Goal: Information Seeking & Learning: Learn about a topic

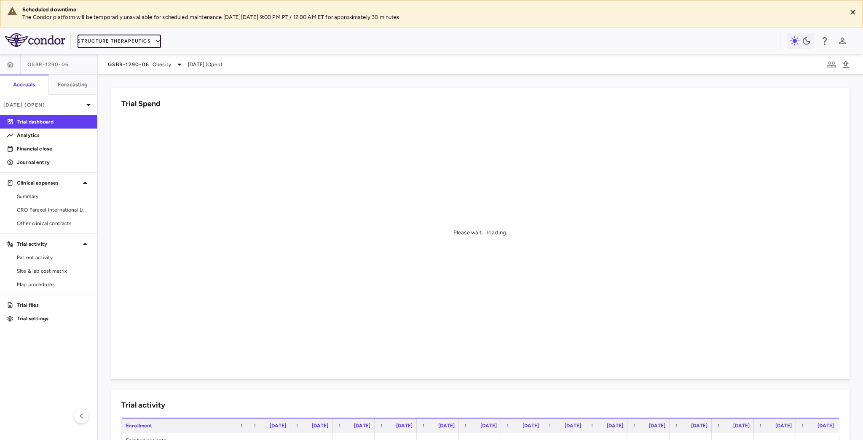
click at [152, 42] on button "Structure Therapeutics" at bounding box center [119, 41] width 83 height 13
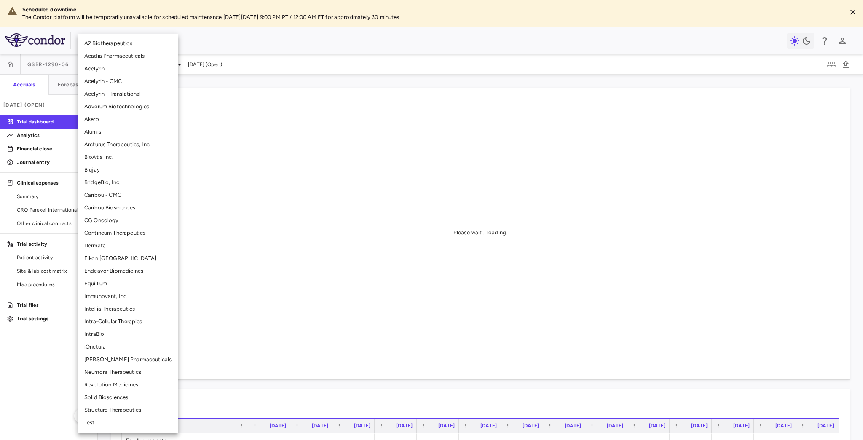
click at [106, 277] on li "Equillium" at bounding box center [128, 283] width 101 height 13
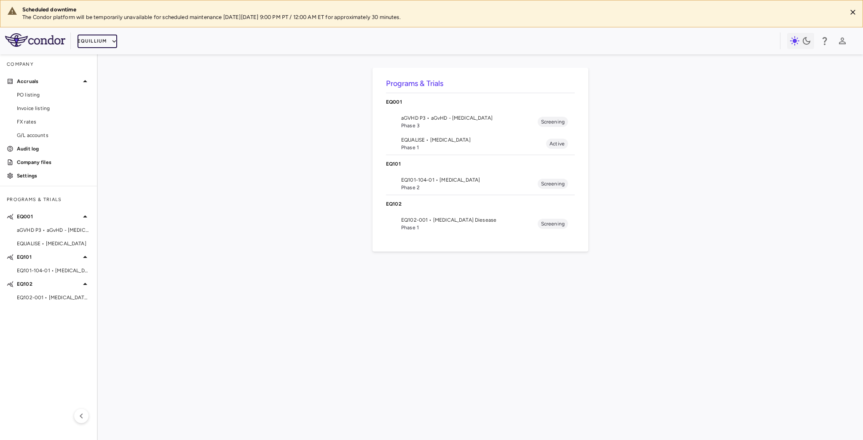
click at [106, 46] on button "Equillium" at bounding box center [97, 41] width 39 height 13
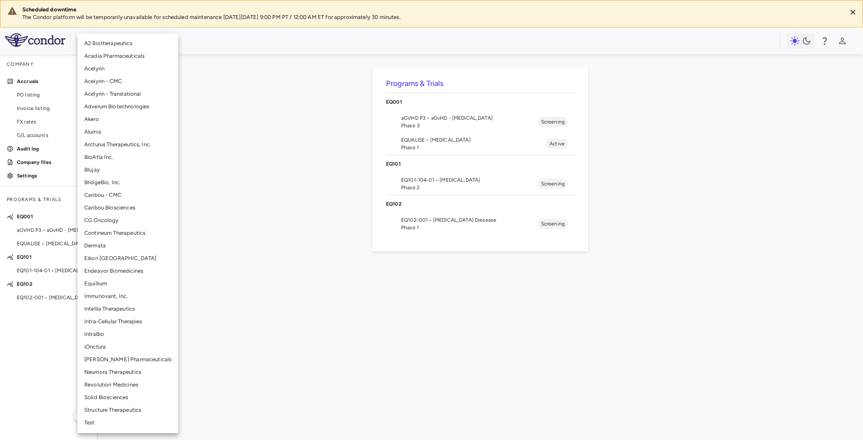
click at [118, 182] on li "BridgeBio, Inc." at bounding box center [128, 182] width 101 height 13
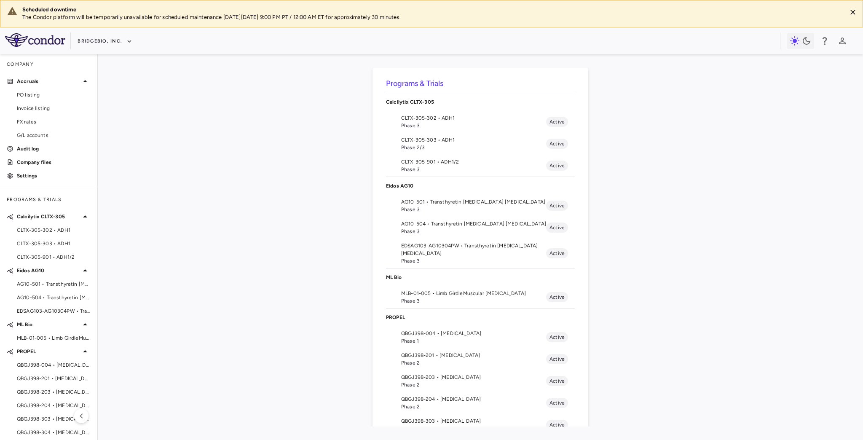
click at [450, 331] on span "QBGJ398-004 • [MEDICAL_DATA]" at bounding box center [473, 334] width 145 height 8
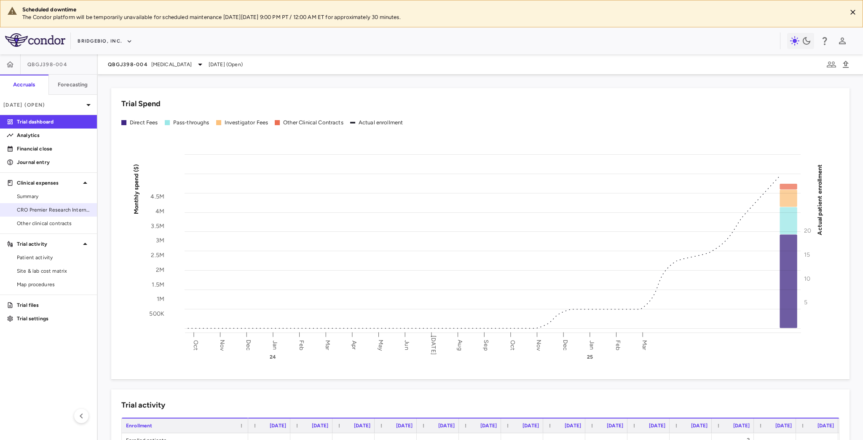
drag, startPoint x: 273, startPoint y: 261, endPoint x: 71, endPoint y: 210, distance: 208.2
click at [70, 210] on span "CRO Premier Research International" at bounding box center [53, 210] width 73 height 8
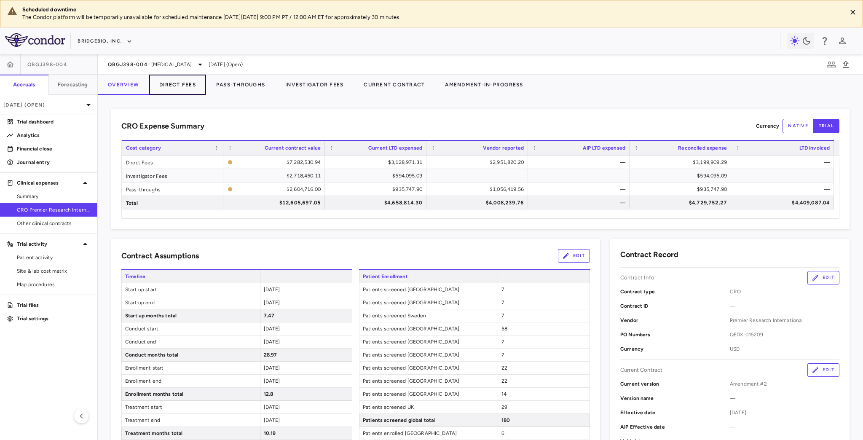
click at [166, 85] on button "Direct Fees" at bounding box center [177, 85] width 57 height 20
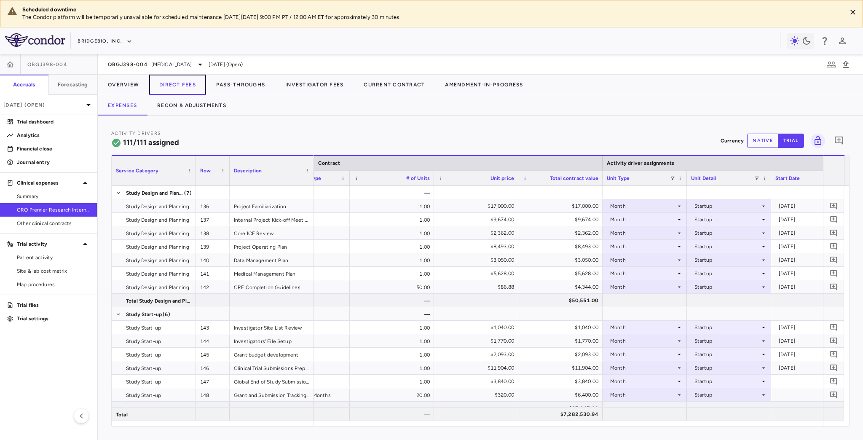
scroll to position [0, 224]
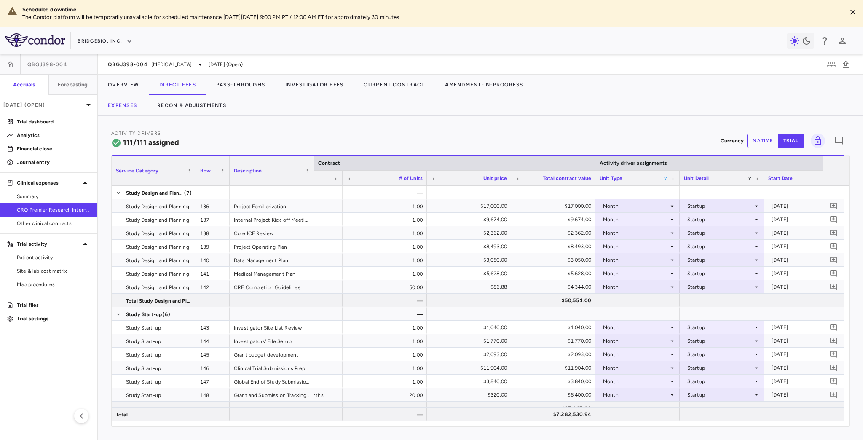
click at [664, 177] on span at bounding box center [665, 178] width 5 height 5
click at [678, 206] on div "(Select All)" at bounding box center [708, 209] width 69 height 6
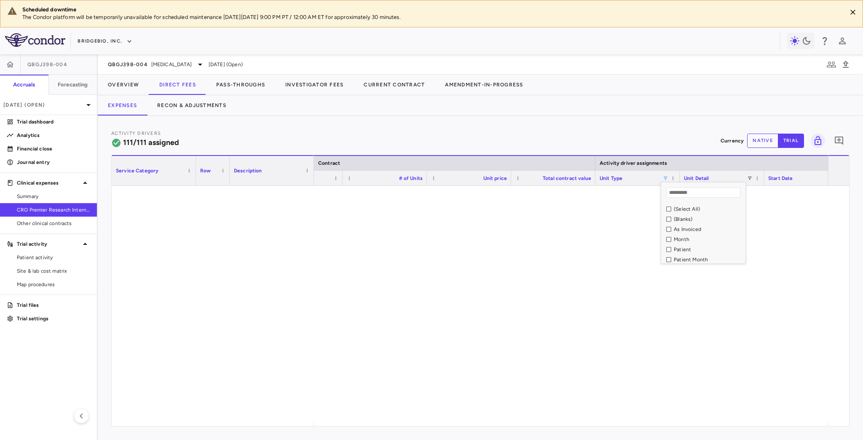
scroll to position [12, 0]
click at [679, 255] on div "Site" at bounding box center [708, 258] width 69 height 6
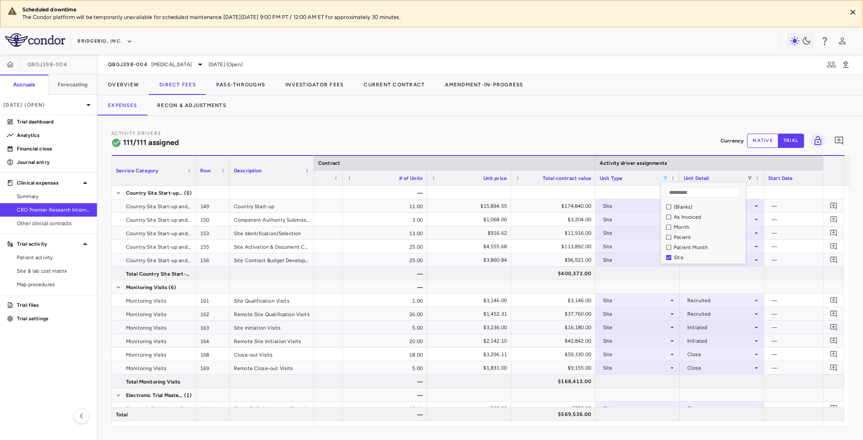
click at [701, 333] on div "Initiated" at bounding box center [722, 327] width 84 height 13
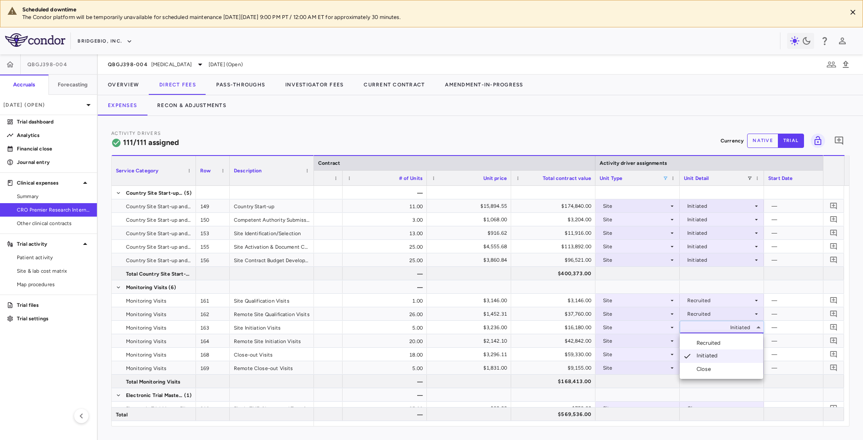
click at [512, 327] on div at bounding box center [431, 220] width 863 height 440
drag, startPoint x: 397, startPoint y: 426, endPoint x: 432, endPoint y: 423, distance: 34.3
click at [432, 423] on div "Service Category Drag here to set column labels Service Category Row Description" at bounding box center [480, 290] width 738 height 271
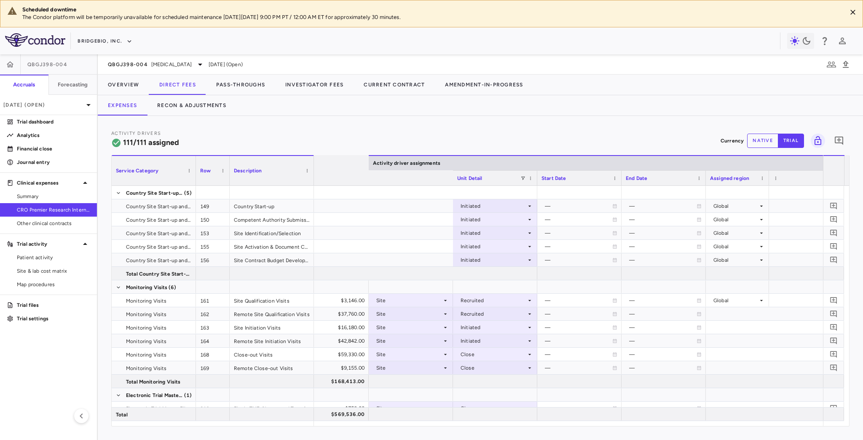
scroll to position [0, 721]
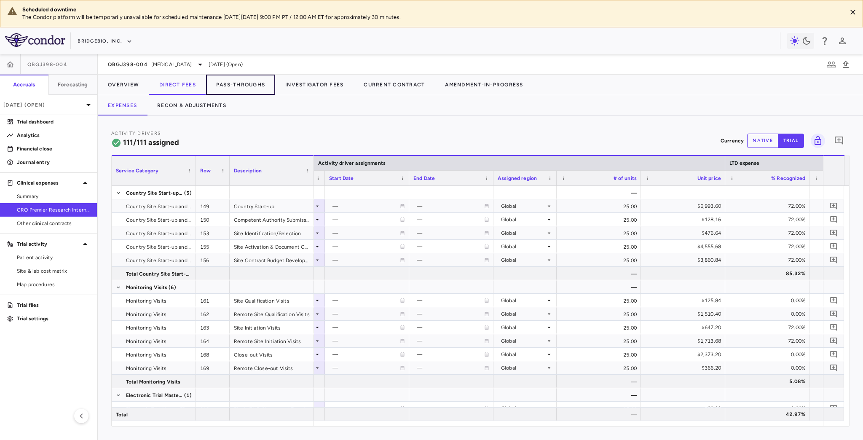
click at [252, 89] on button "Pass-Throughs" at bounding box center [240, 85] width 69 height 20
click at [256, 84] on button "Pass-Throughs" at bounding box center [240, 85] width 69 height 20
click at [234, 84] on button "Pass-Throughs" at bounding box center [240, 85] width 69 height 20
click at [243, 85] on button "Pass-Throughs" at bounding box center [240, 85] width 69 height 20
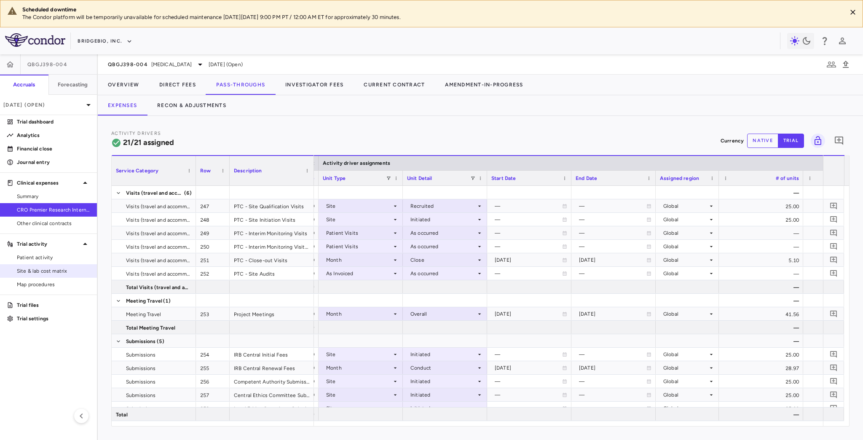
click at [49, 276] on link "Site & lab cost matrix" at bounding box center [48, 271] width 97 height 13
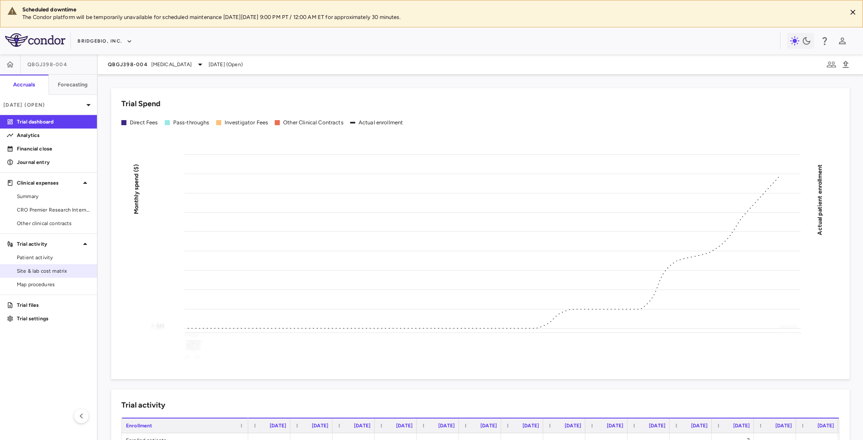
click at [51, 271] on span "Site & lab cost matrix" at bounding box center [53, 271] width 73 height 8
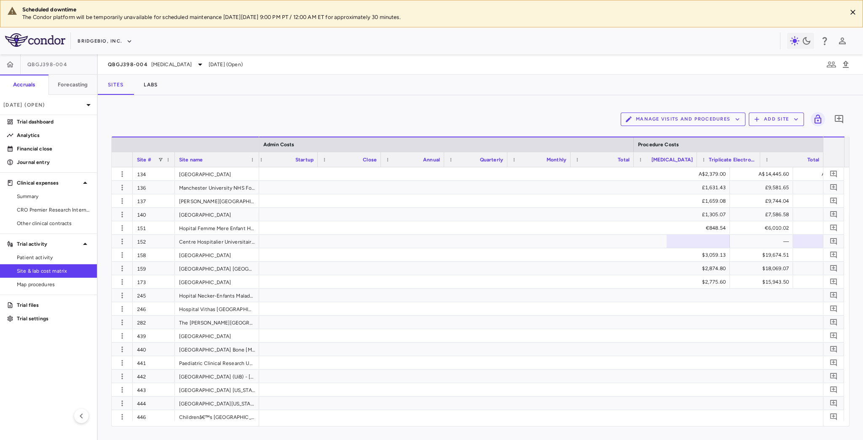
scroll to position [0, 1530]
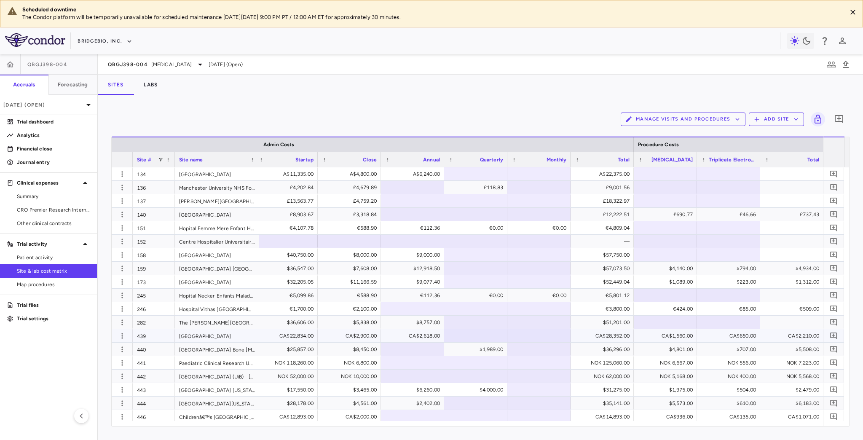
click at [664, 338] on div "CA$1,560.00" at bounding box center [666, 335] width 51 height 13
click at [284, 337] on div "CA$22,834.00" at bounding box center [287, 335] width 51 height 13
click at [662, 336] on div "CA$29,639.00" at bounding box center [666, 335] width 51 height 13
click at [145, 338] on div "439" at bounding box center [154, 335] width 42 height 13
click at [118, 42] on button "BridgeBio, Inc." at bounding box center [105, 41] width 55 height 13
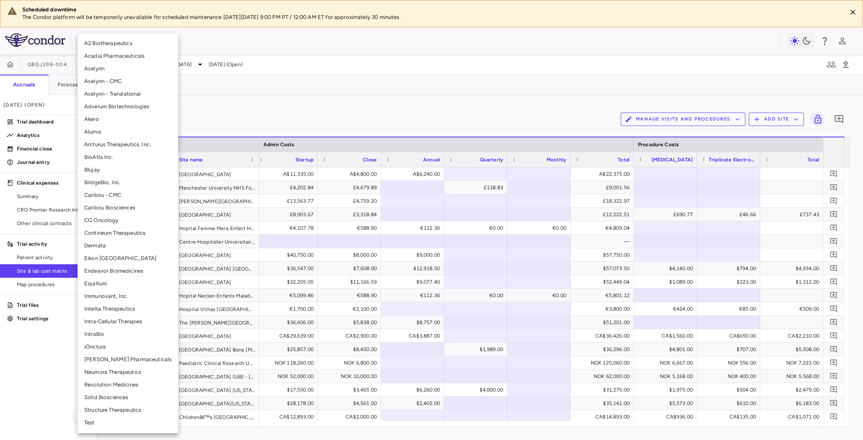
click at [417, 88] on div at bounding box center [431, 220] width 863 height 440
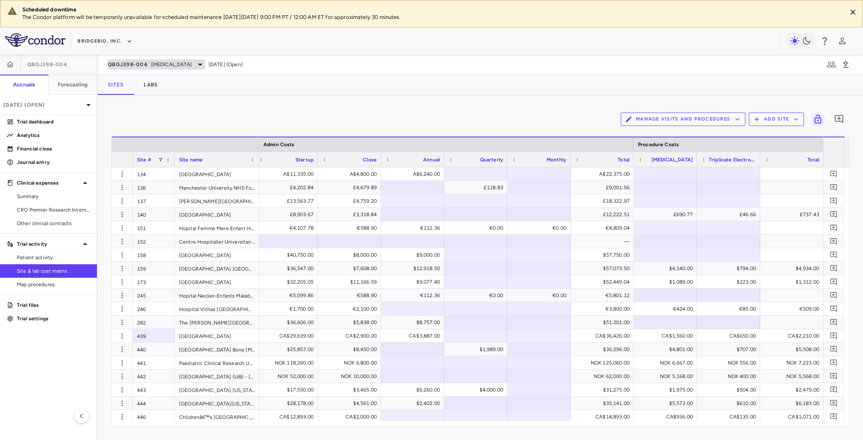
click at [189, 60] on div "QBGJ398-004 [MEDICAL_DATA]" at bounding box center [156, 64] width 97 height 10
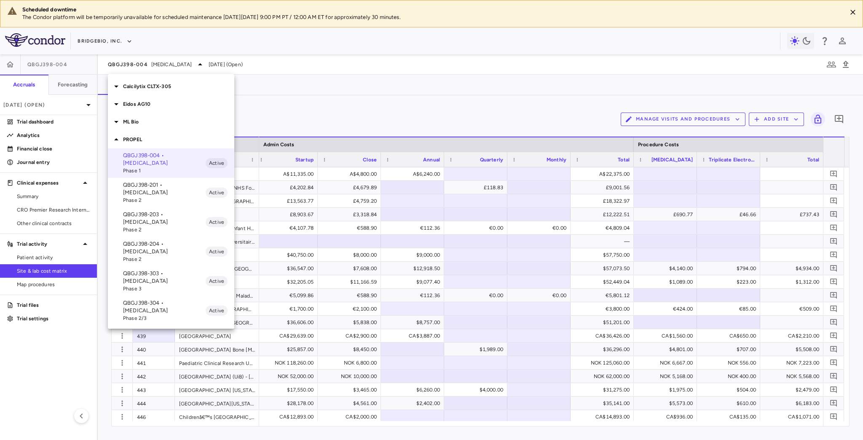
click at [139, 105] on p "Eidos AG10" at bounding box center [178, 104] width 111 height 8
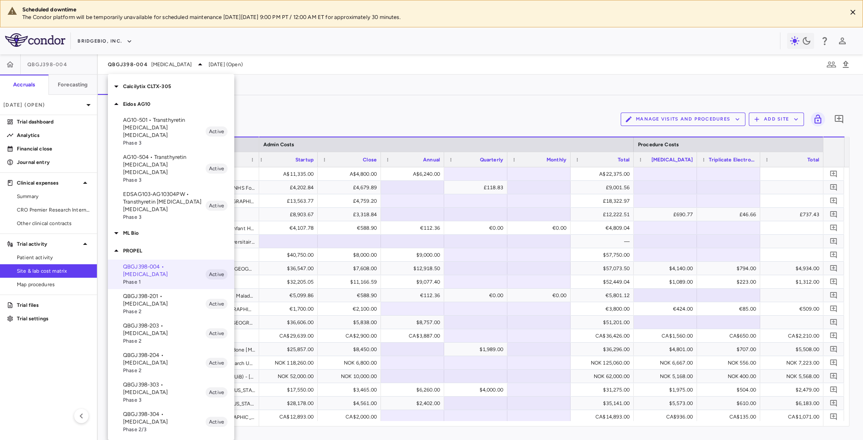
click at [160, 123] on p "AG10-501 • Transthyretin [MEDICAL_DATA] [MEDICAL_DATA]" at bounding box center [164, 127] width 83 height 23
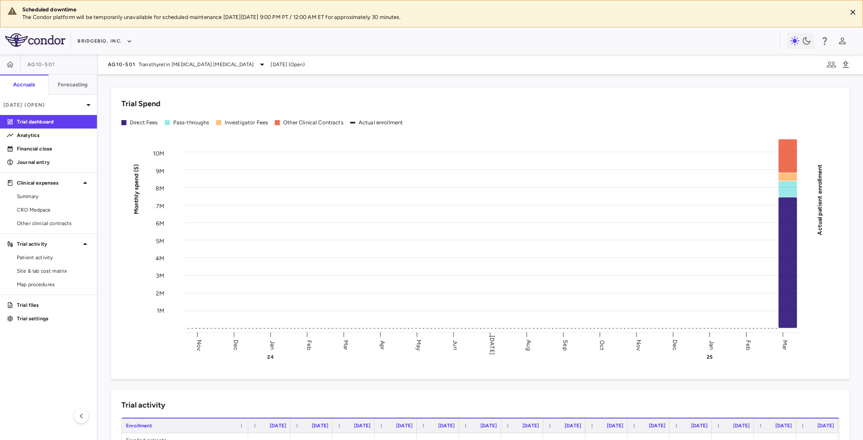
click at [46, 212] on span "CRO Medpace" at bounding box center [53, 210] width 73 height 8
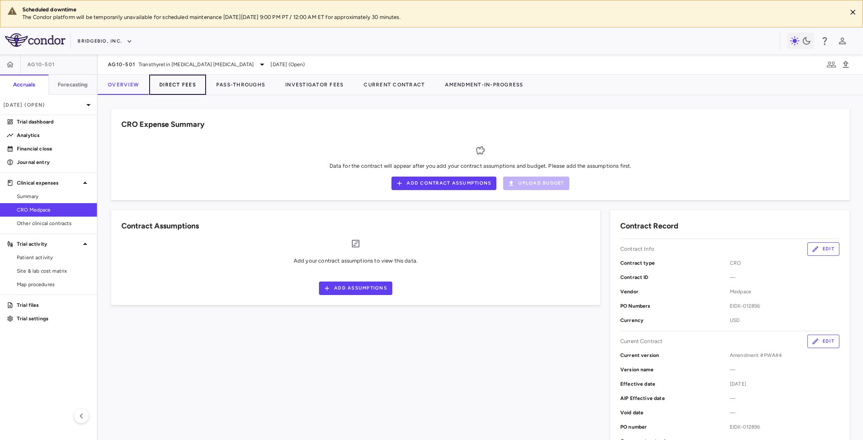
click at [173, 80] on button "Direct Fees" at bounding box center [177, 85] width 57 height 20
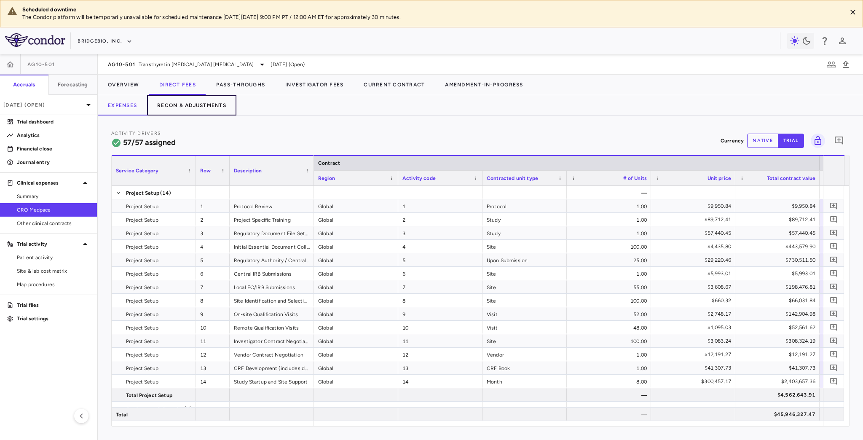
click at [201, 103] on button "Recon & Adjustments" at bounding box center [191, 105] width 89 height 20
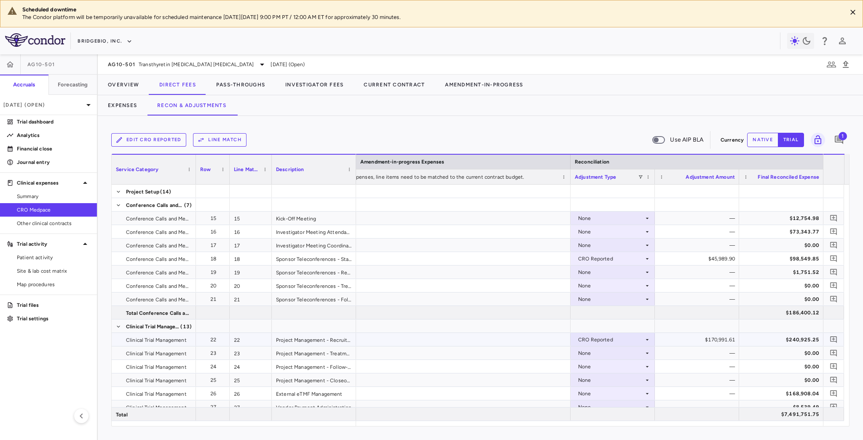
click at [775, 336] on div "$240,925.25" at bounding box center [783, 339] width 72 height 13
click at [255, 79] on button "Pass-Throughs" at bounding box center [240, 85] width 69 height 20
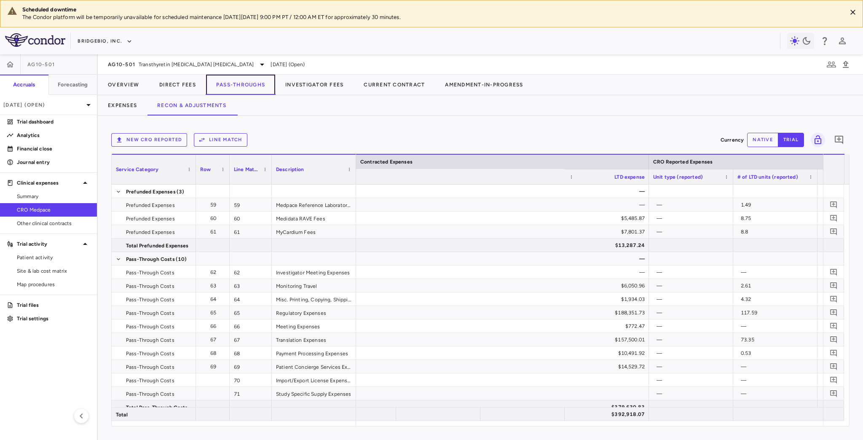
scroll to position [0, 862]
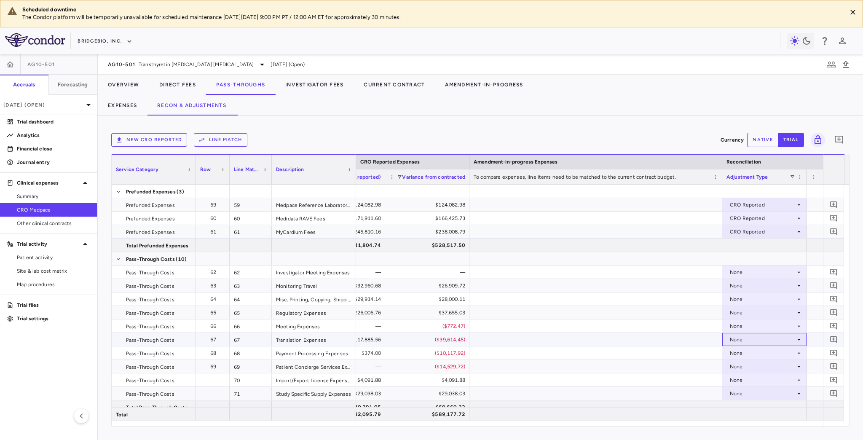
click at [750, 340] on div "None" at bounding box center [763, 339] width 66 height 13
click at [647, 339] on div at bounding box center [431, 220] width 863 height 440
